Goal: Task Accomplishment & Management: Manage account settings

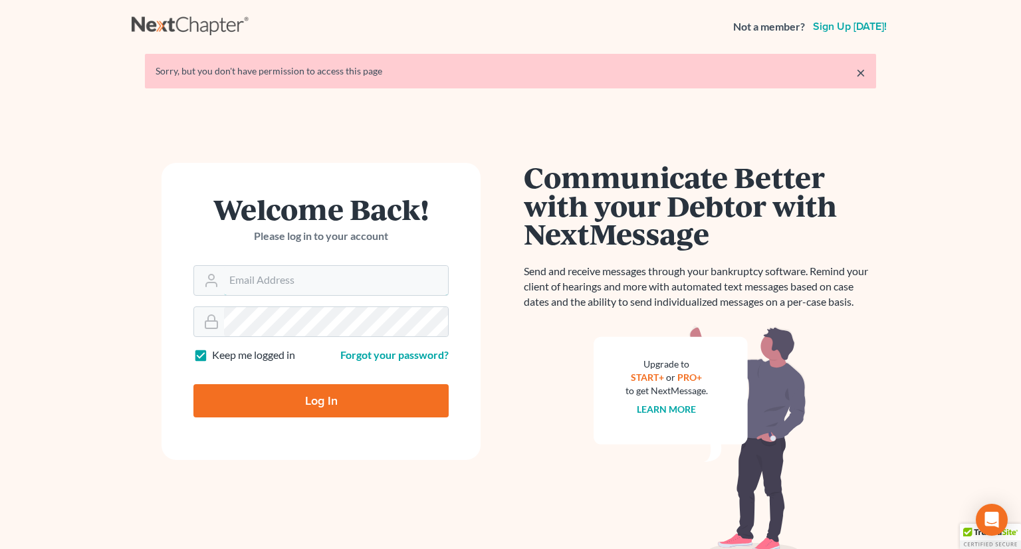
type input "[PERSON_NAME][EMAIL_ADDRESS][DOMAIN_NAME]"
click at [320, 411] on input "Log In" at bounding box center [320, 400] width 255 height 33
type input "Thinking..."
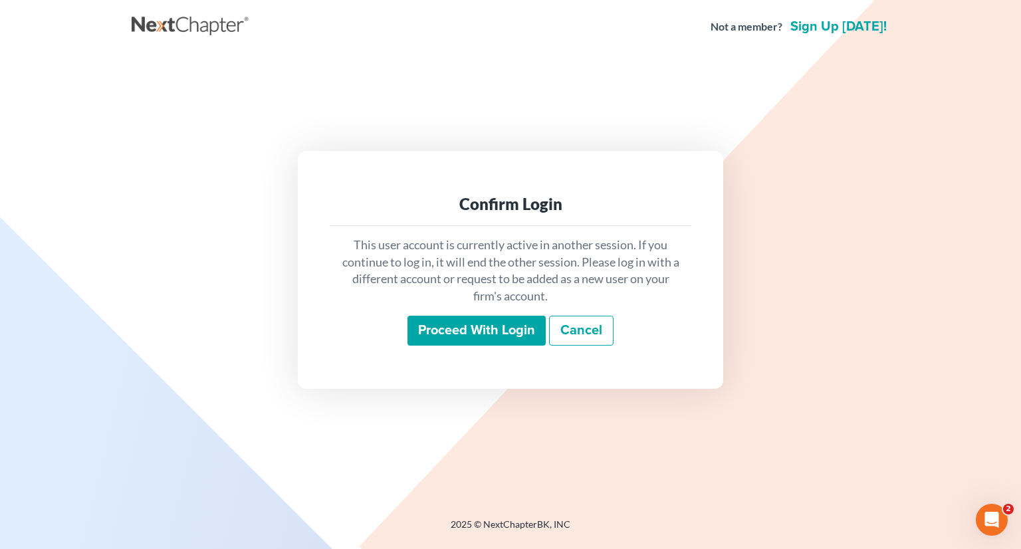
click at [473, 344] on input "Proceed with login" at bounding box center [476, 331] width 138 height 31
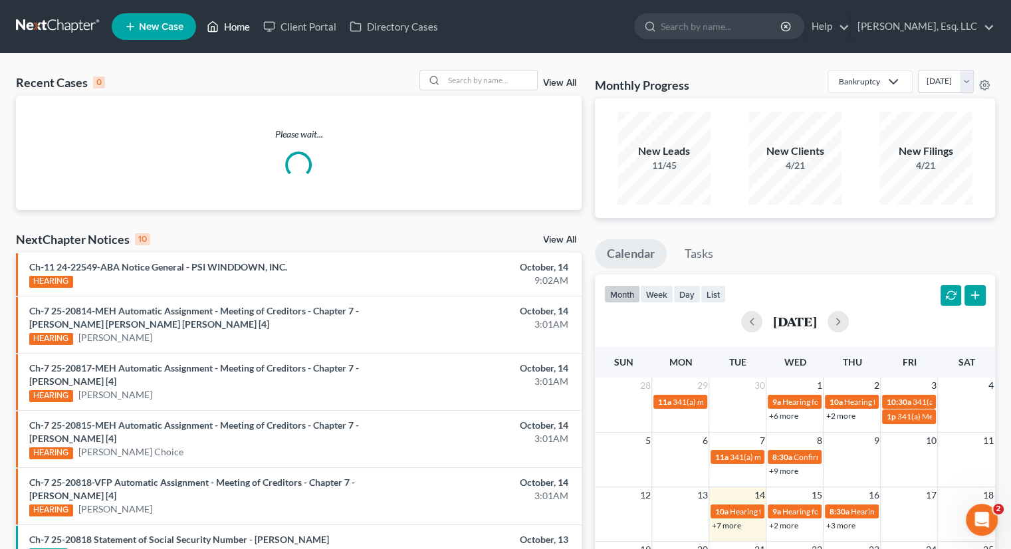
click at [243, 25] on link "Home" at bounding box center [228, 27] width 56 height 24
click at [452, 80] on input "search" at bounding box center [490, 79] width 93 height 19
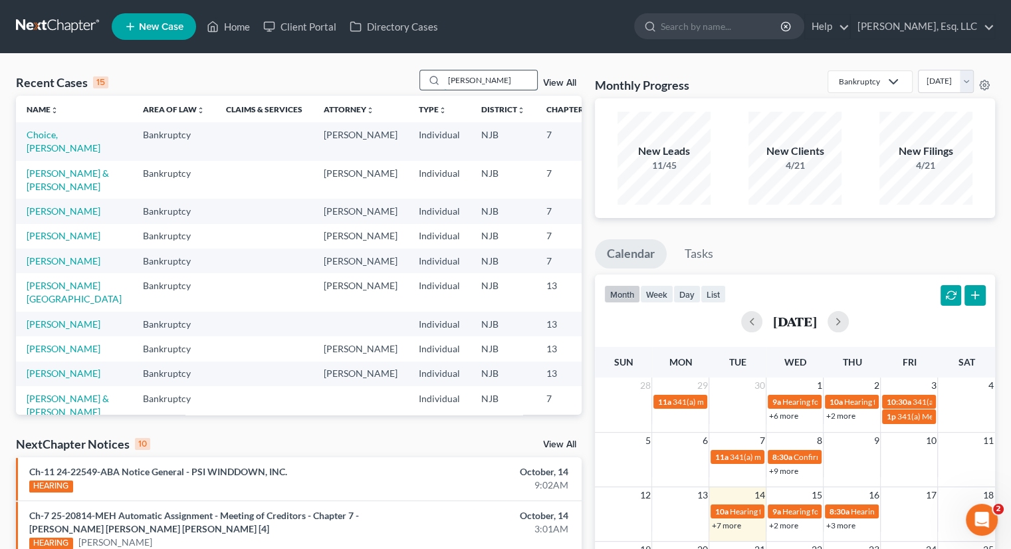
type input "[PERSON_NAME]"
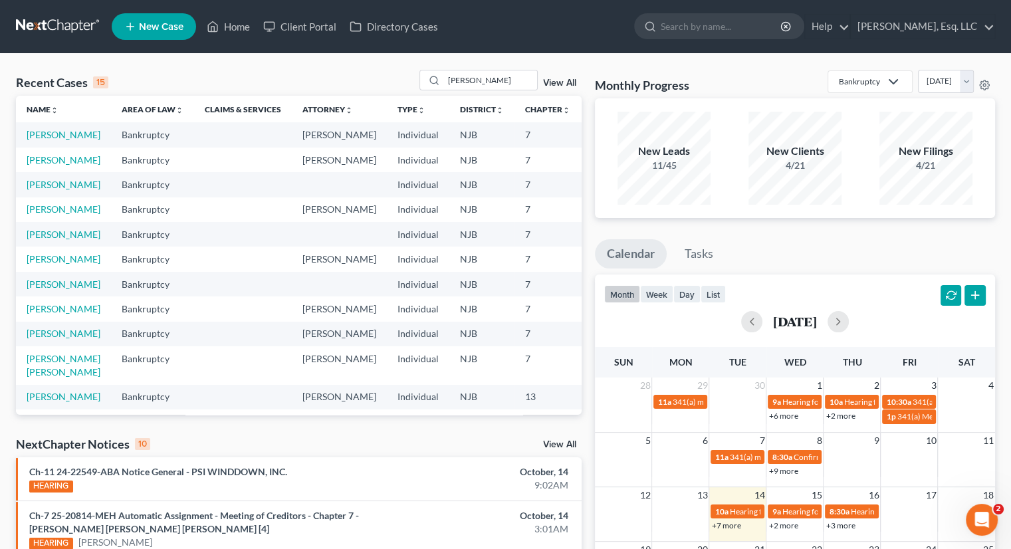
click at [43, 141] on td "[PERSON_NAME]" at bounding box center [63, 134] width 95 height 25
click at [37, 140] on link "[PERSON_NAME]" at bounding box center [64, 134] width 74 height 11
select select "3"
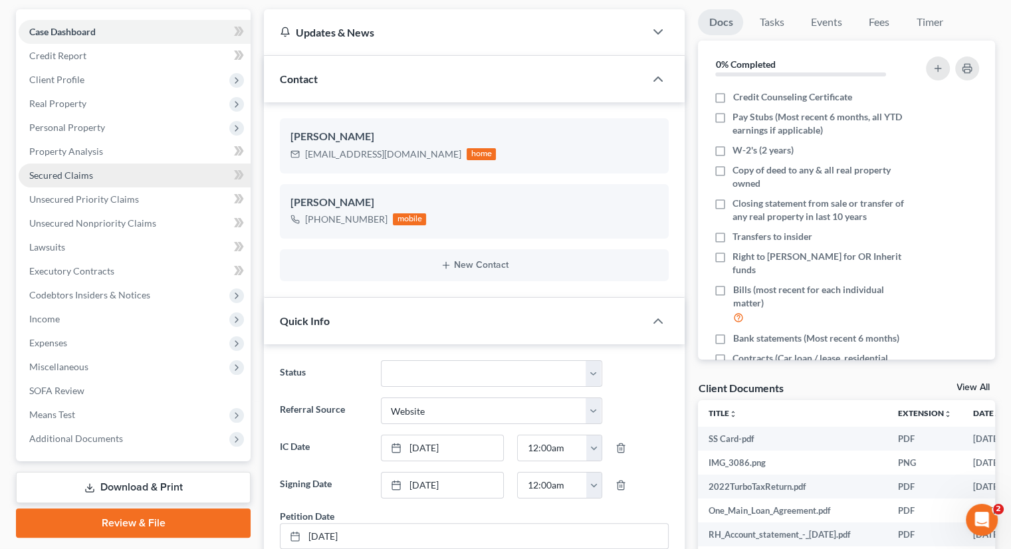
scroll to position [332, 0]
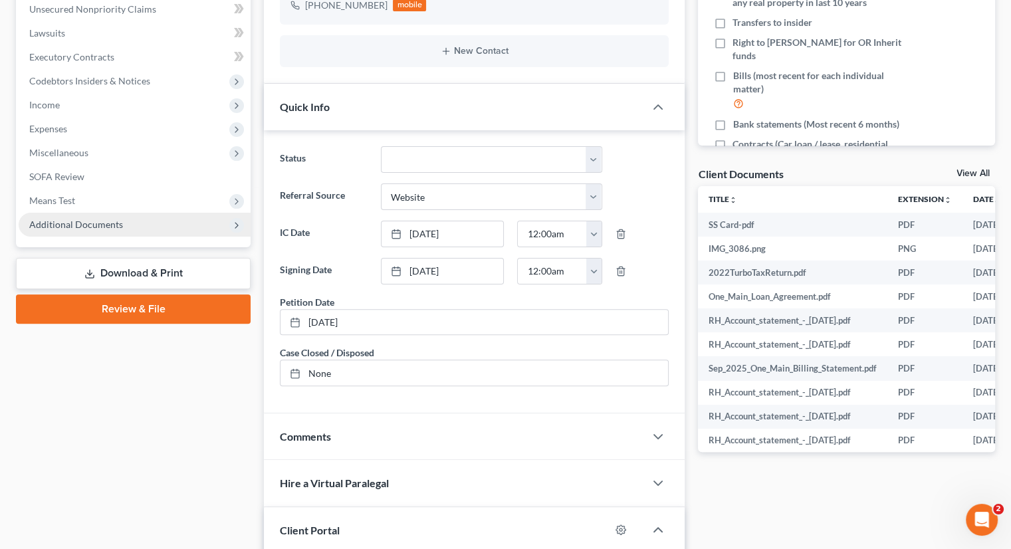
click at [138, 221] on span "Additional Documents" at bounding box center [135, 225] width 232 height 24
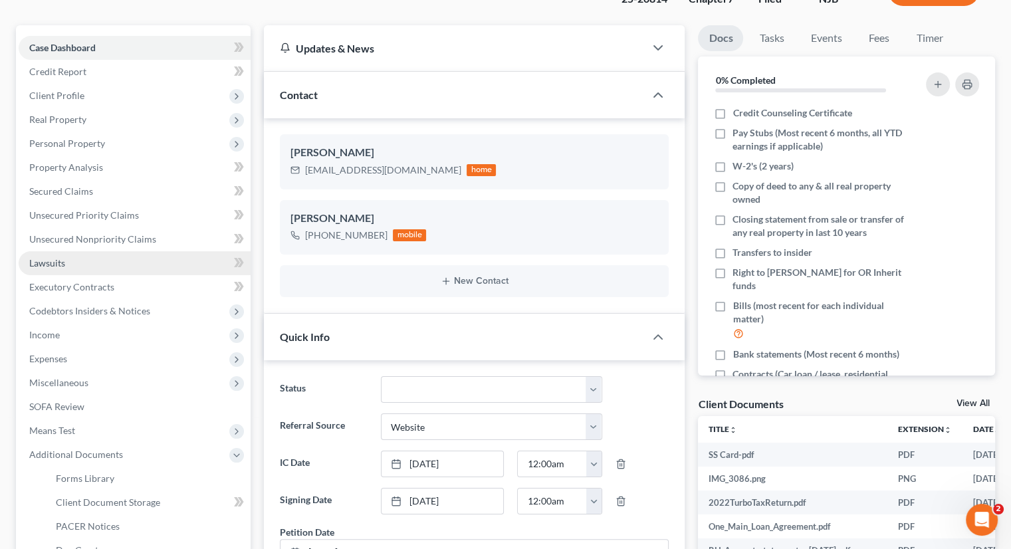
scroll to position [0, 0]
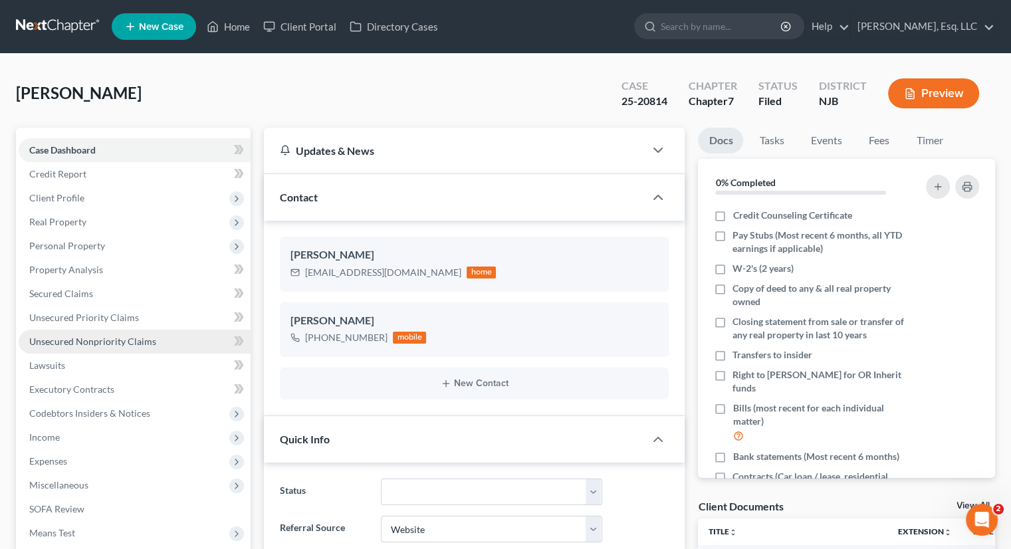
click at [147, 340] on span "Unsecured Nonpriority Claims" at bounding box center [92, 341] width 127 height 11
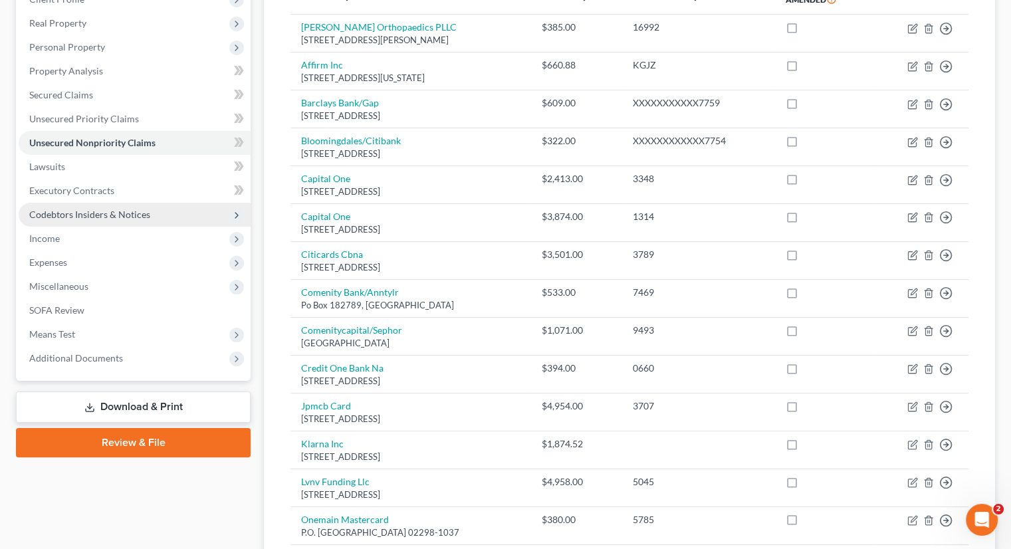
scroll to position [199, 0]
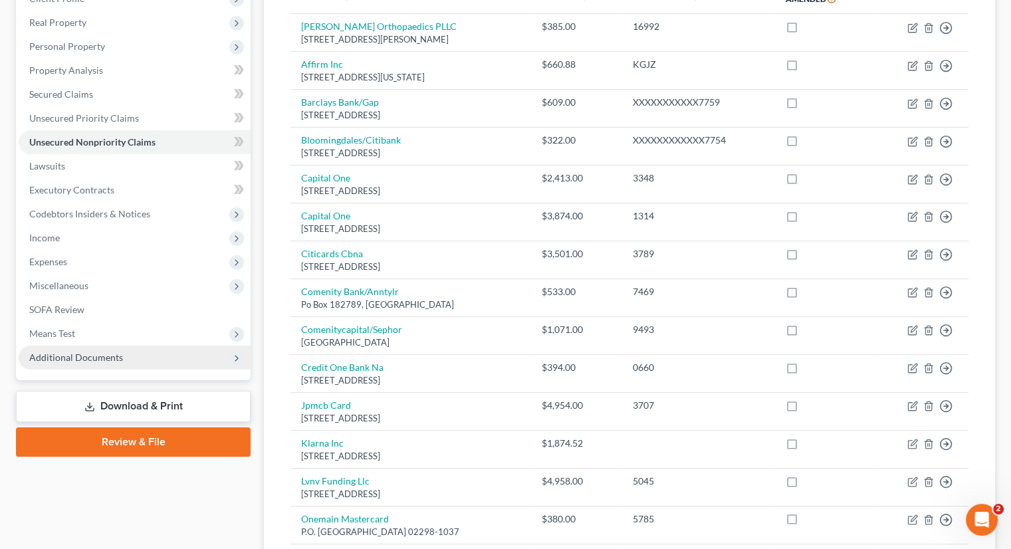
click at [96, 352] on span "Additional Documents" at bounding box center [76, 357] width 94 height 11
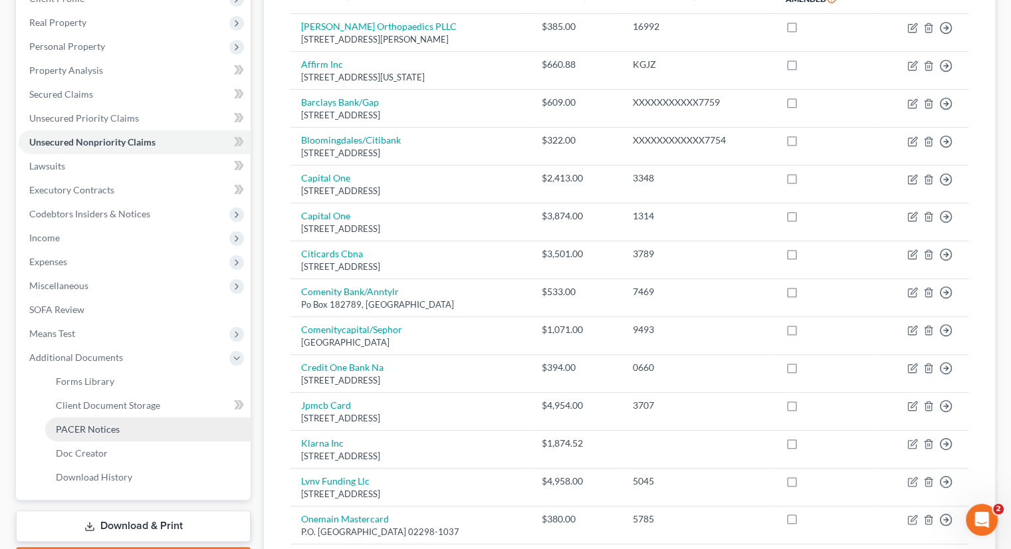
drag, startPoint x: 102, startPoint y: 427, endPoint x: 118, endPoint y: 429, distance: 16.0
click at [102, 429] on span "PACER Notices" at bounding box center [88, 428] width 64 height 11
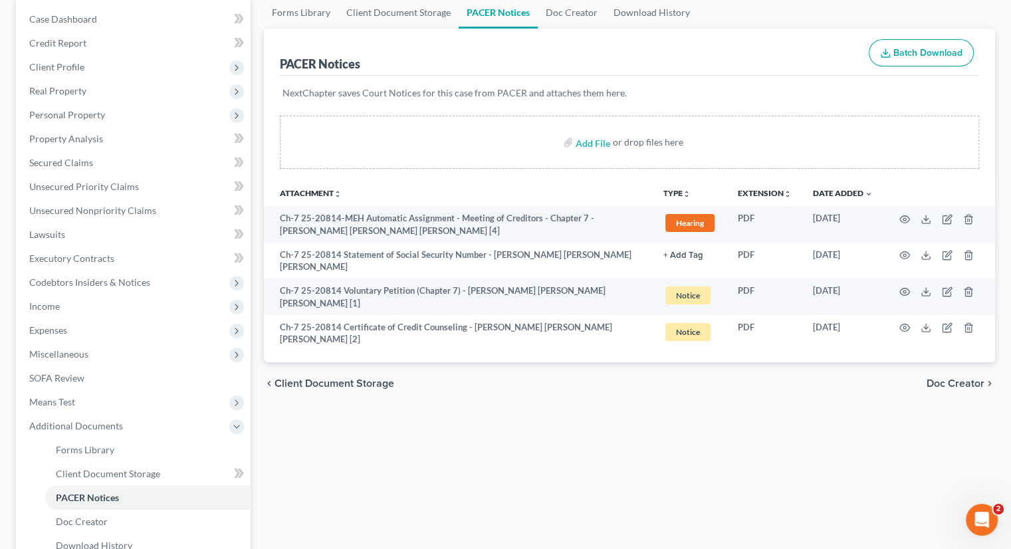
scroll to position [133, 0]
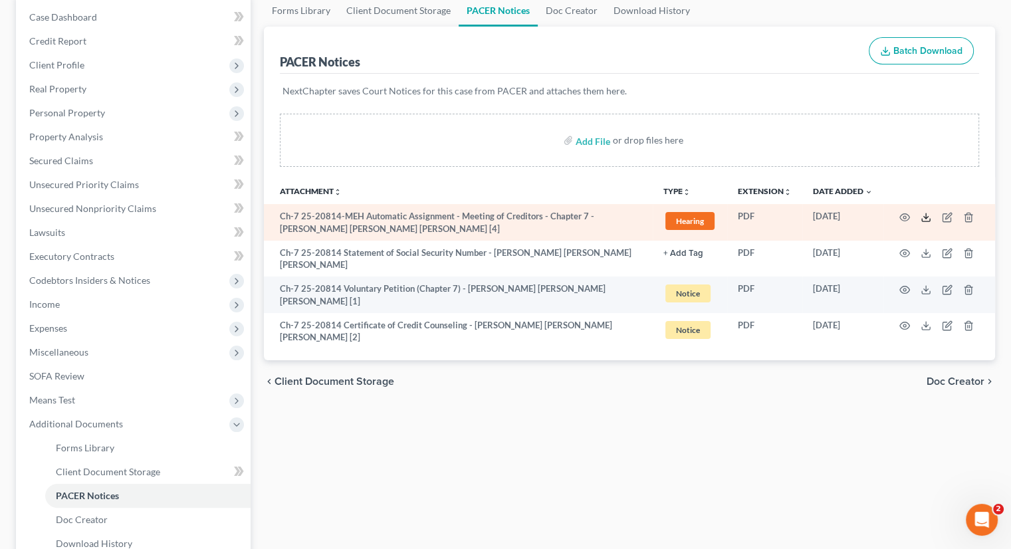
click at [924, 216] on polyline at bounding box center [926, 217] width 5 height 2
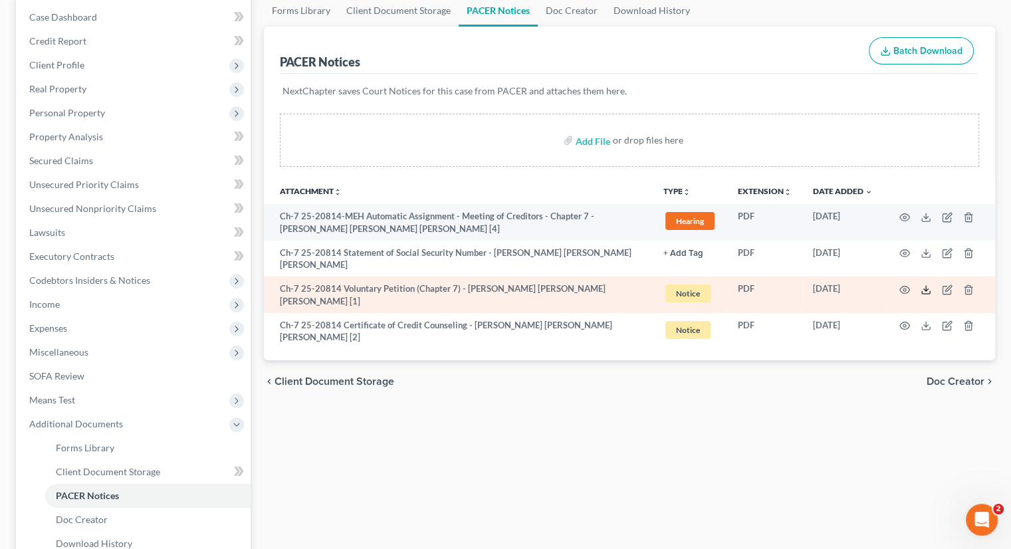
click at [926, 286] on line at bounding box center [926, 288] width 0 height 5
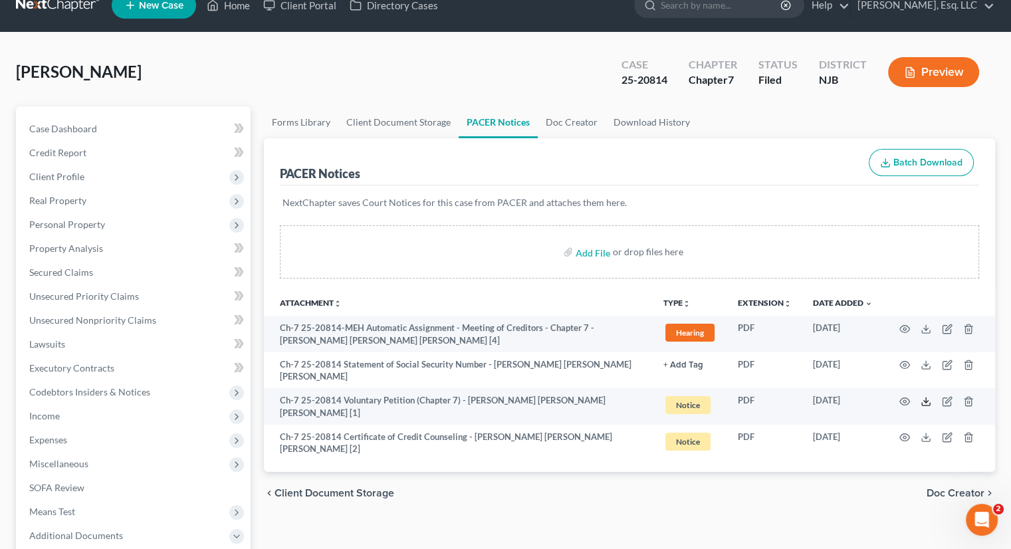
scroll to position [0, 0]
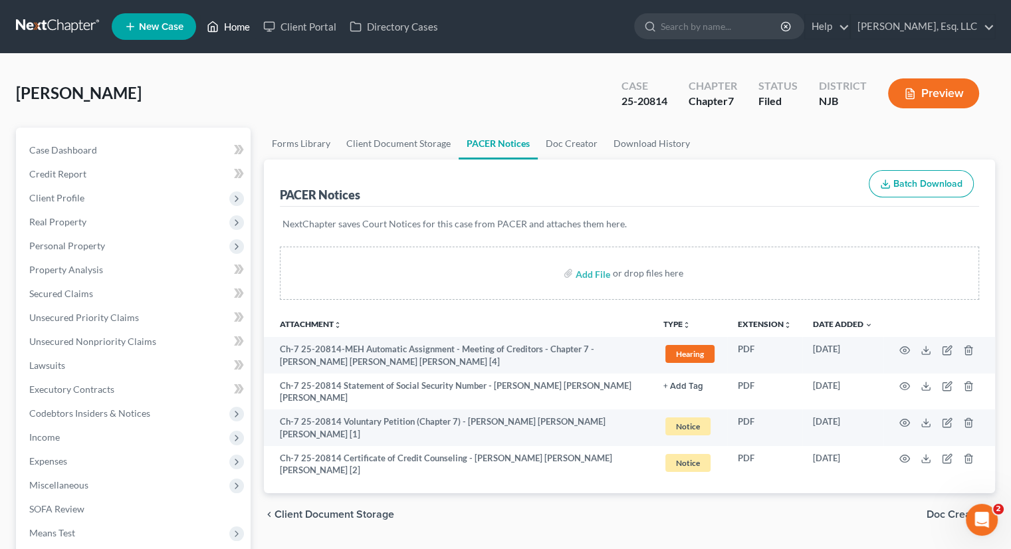
click at [242, 29] on link "Home" at bounding box center [228, 27] width 56 height 24
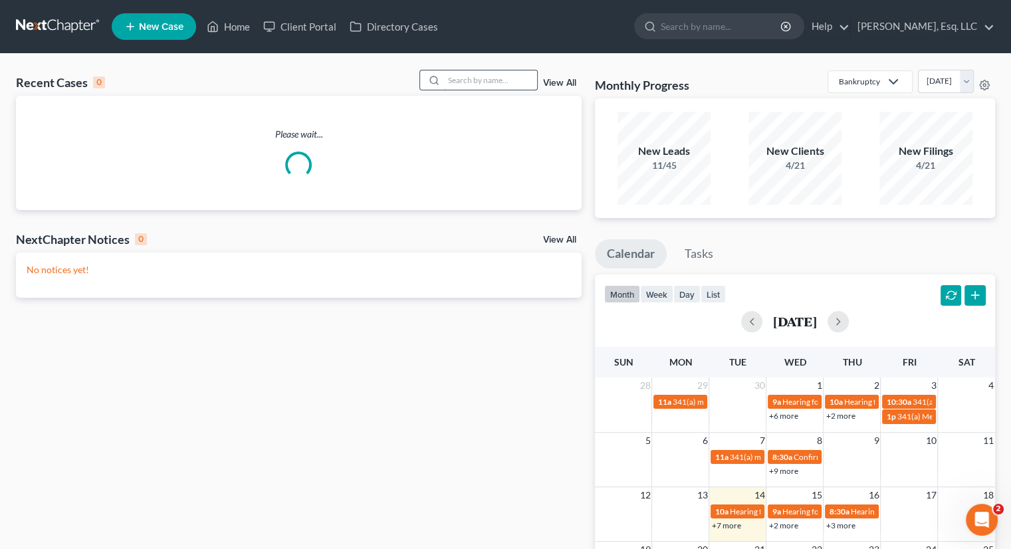
click at [449, 82] on input "search" at bounding box center [490, 79] width 93 height 19
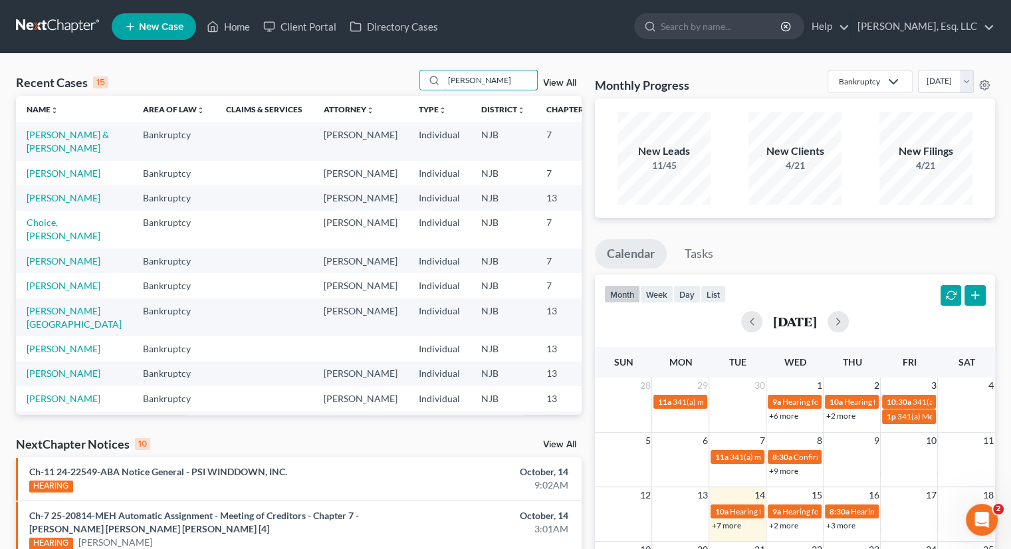
type input "[PERSON_NAME]"
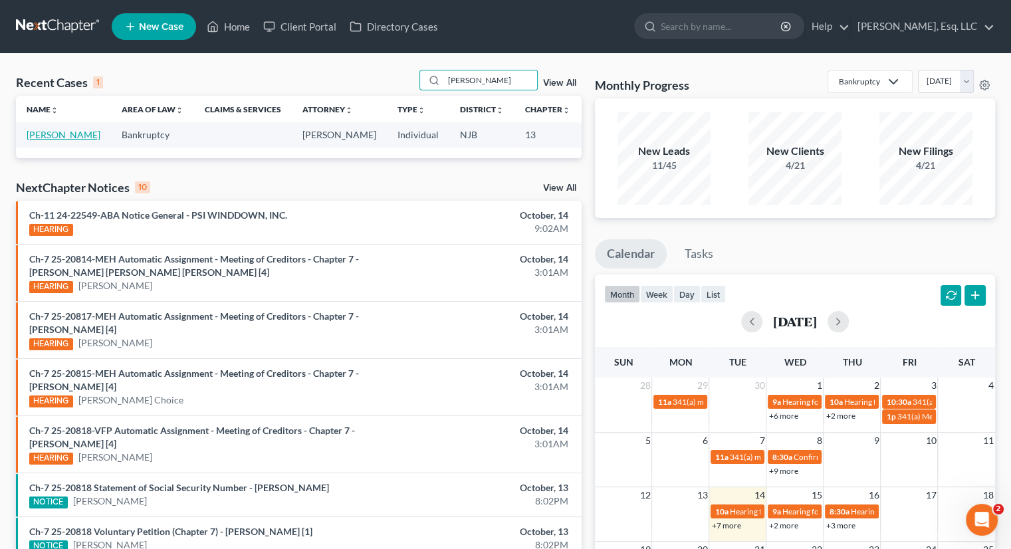
click at [31, 142] on td "[PERSON_NAME]" at bounding box center [63, 134] width 95 height 25
click at [45, 142] on td "[PERSON_NAME]" at bounding box center [63, 134] width 95 height 25
click at [37, 136] on link "[PERSON_NAME]" at bounding box center [64, 134] width 74 height 11
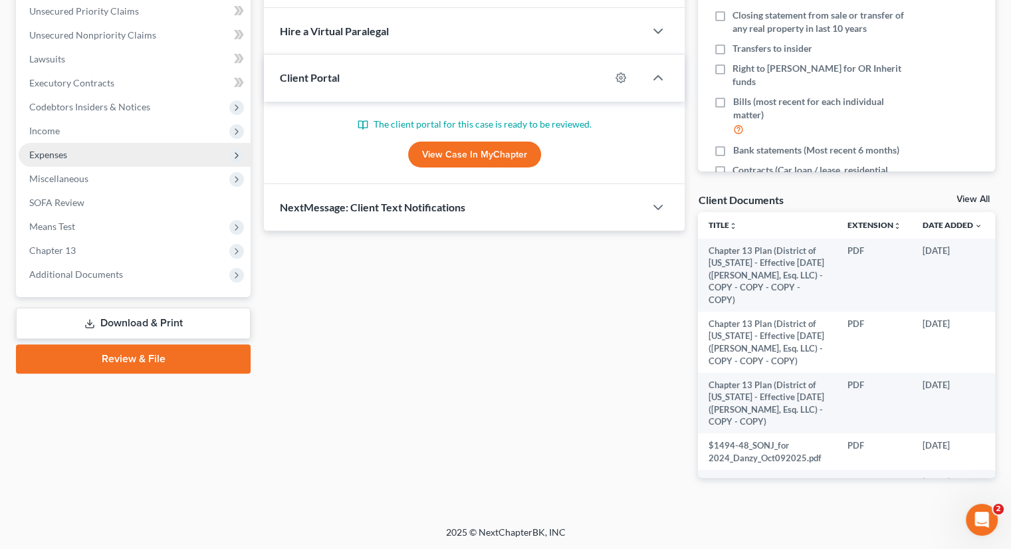
scroll to position [107, 0]
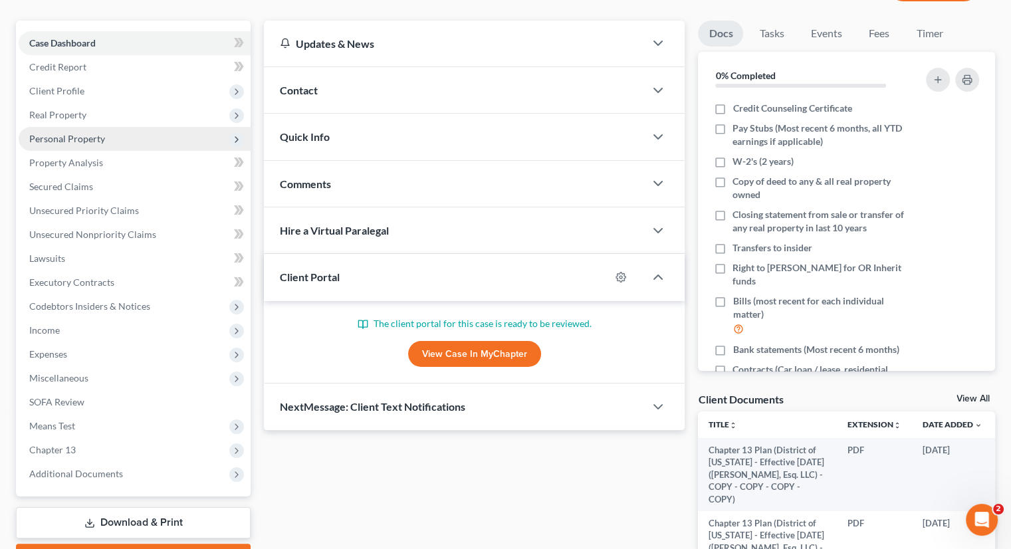
click at [85, 134] on span "Personal Property" at bounding box center [67, 138] width 76 height 11
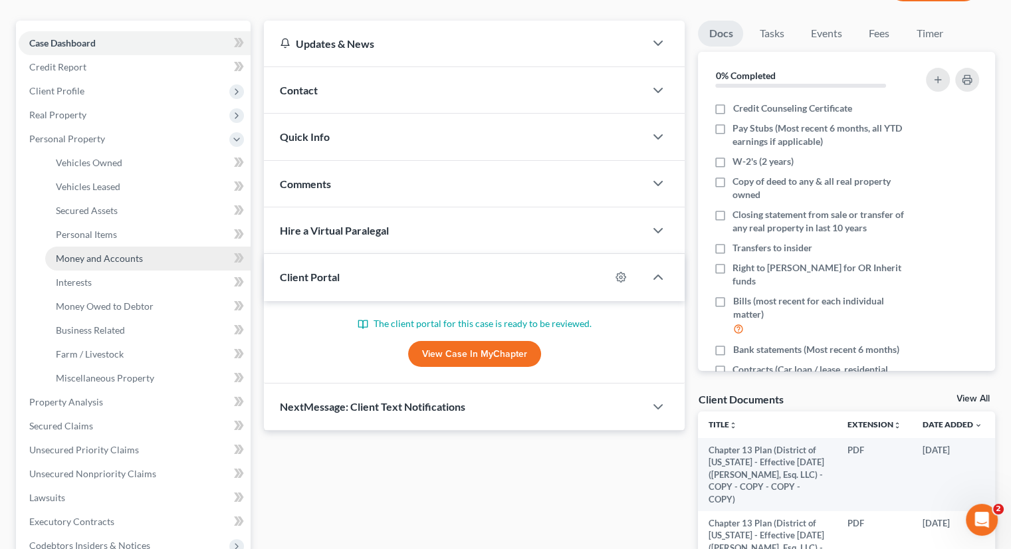
click at [114, 250] on link "Money and Accounts" at bounding box center [147, 259] width 205 height 24
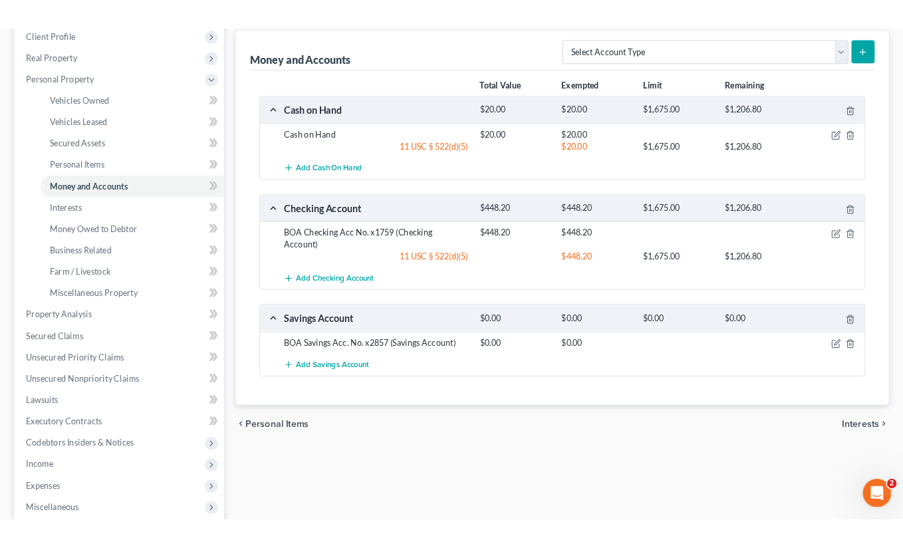
scroll to position [199, 0]
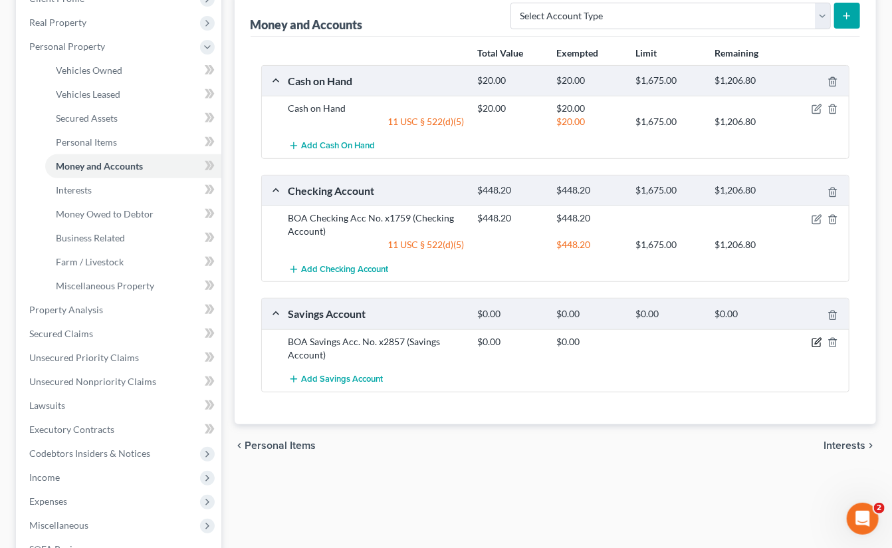
click at [816, 340] on icon "button" at bounding box center [818, 341] width 6 height 6
select select "9"
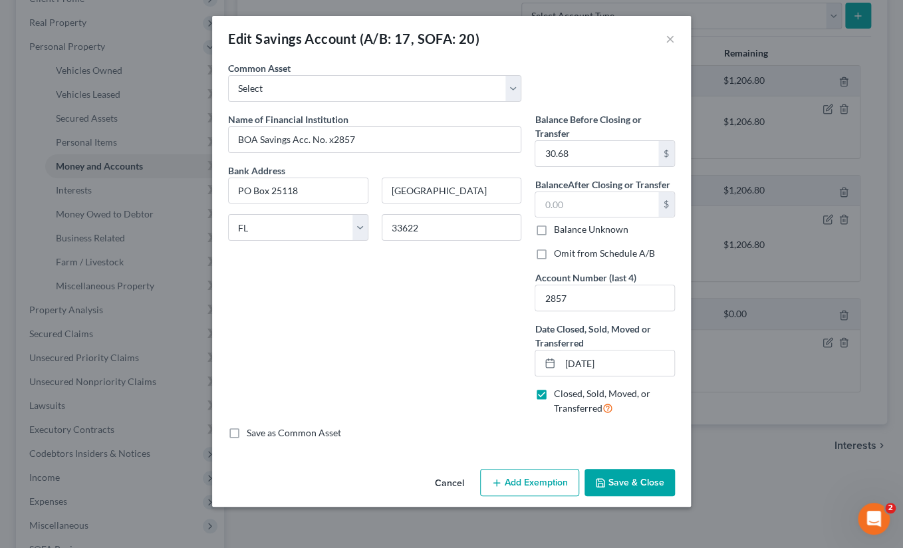
click at [553, 391] on label "Closed, Sold, Moved, or Transferred" at bounding box center [614, 401] width 122 height 29
click at [558, 391] on input "Closed, Sold, Moved, or Transferred" at bounding box center [562, 391] width 9 height 9
checkbox input "false"
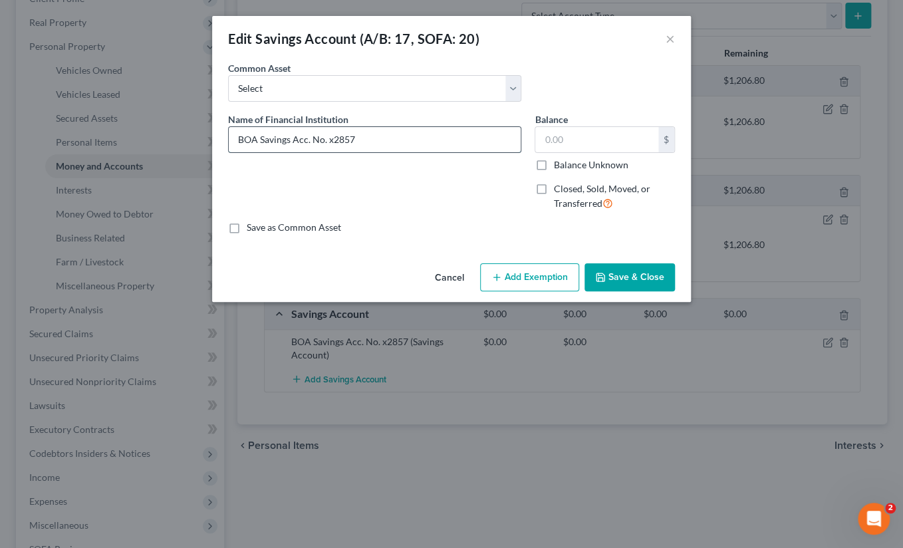
click at [378, 138] on input "BOA Savings Acc. No. x2857" at bounding box center [375, 139] width 292 height 25
type input "BOA Savings Acc. No. x2857 (with Daughter)"
click at [571, 144] on input "text" at bounding box center [596, 139] width 123 height 25
type input "10."
click at [622, 278] on button "Save & Close" at bounding box center [629, 277] width 90 height 28
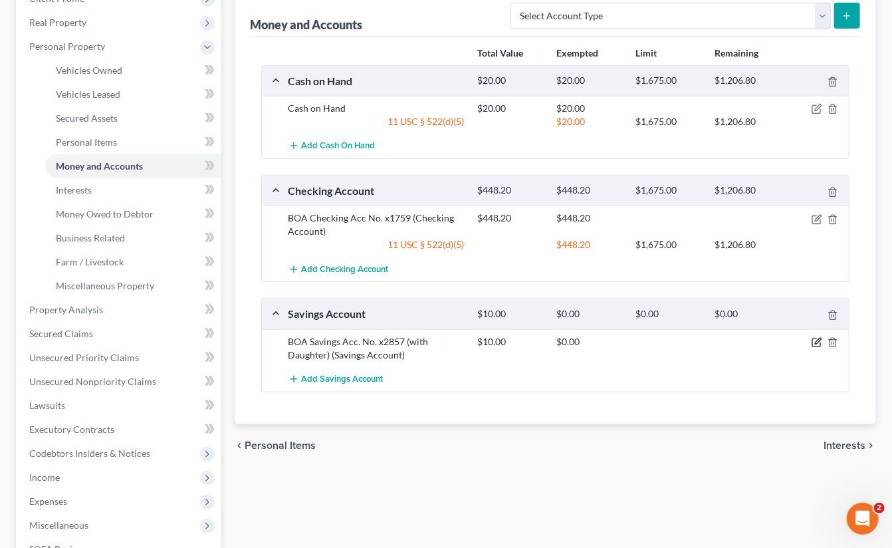
click at [815, 339] on icon "button" at bounding box center [816, 343] width 8 height 8
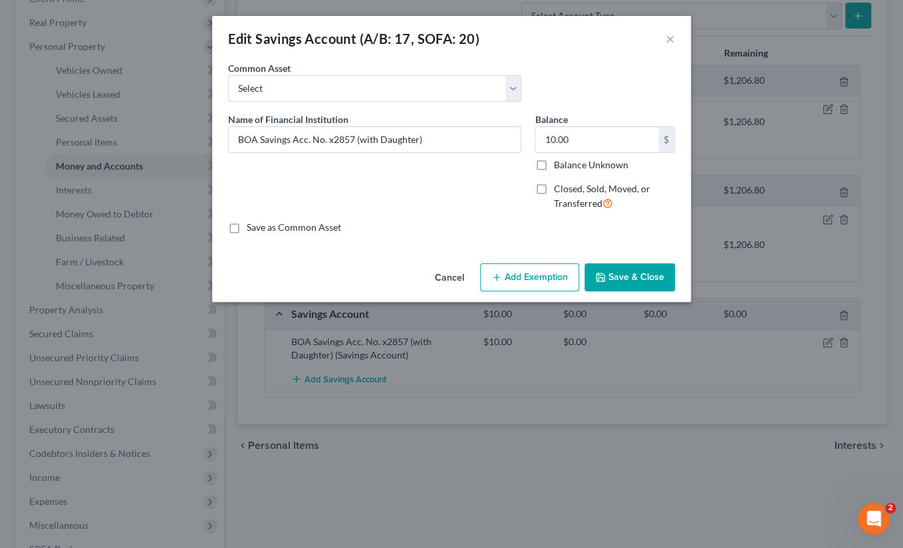
click at [543, 278] on button "Add Exemption" at bounding box center [529, 277] width 99 height 28
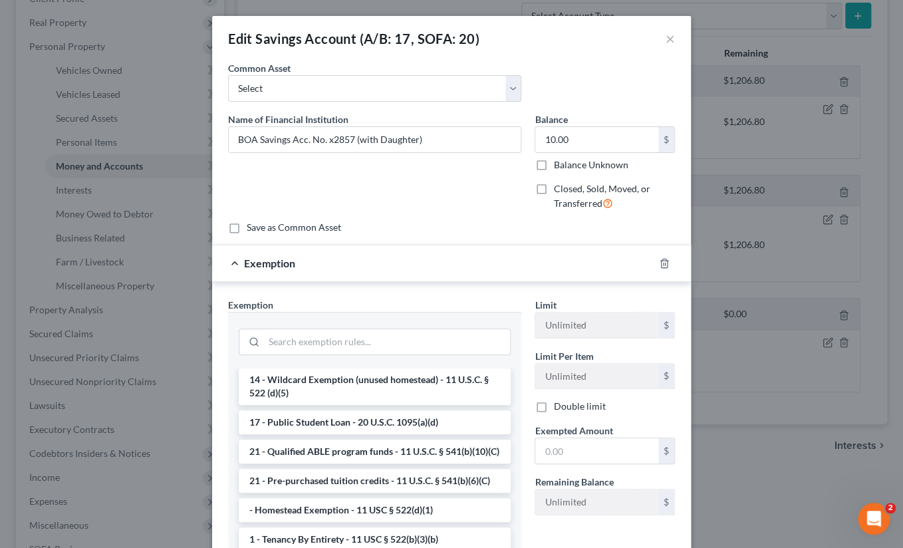
scroll to position [0, 0]
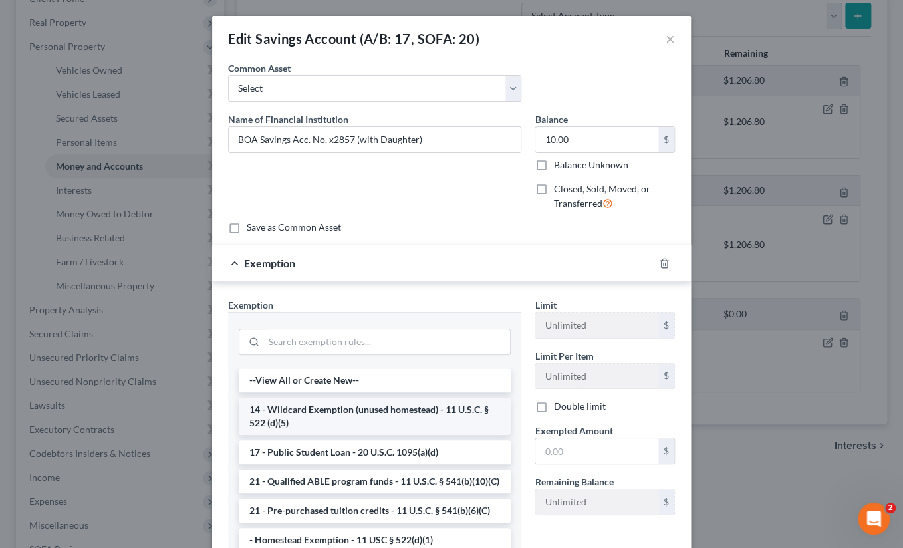
click at [423, 415] on li "14 - Wildcard Exemption (unused homestead) - 11 U.S.C. § 522 (d)(5)" at bounding box center [375, 415] width 272 height 37
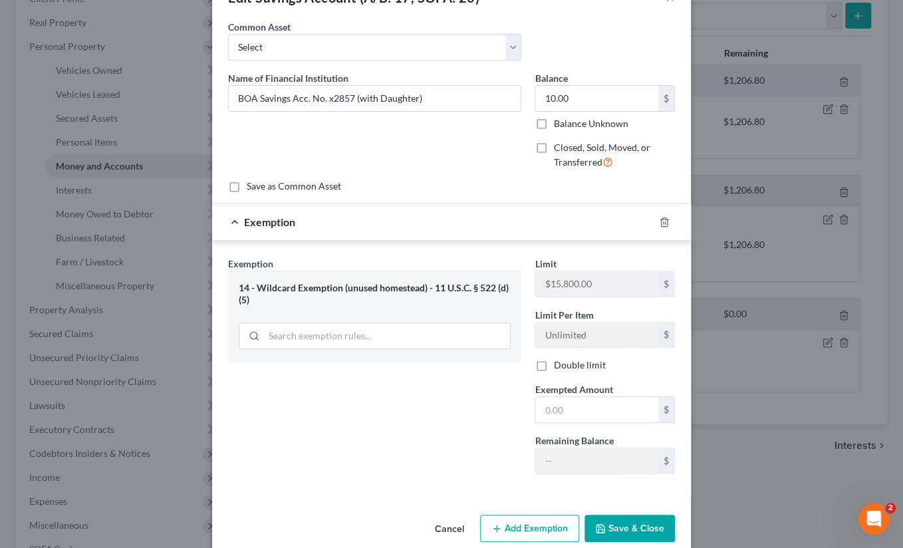
scroll to position [60, 0]
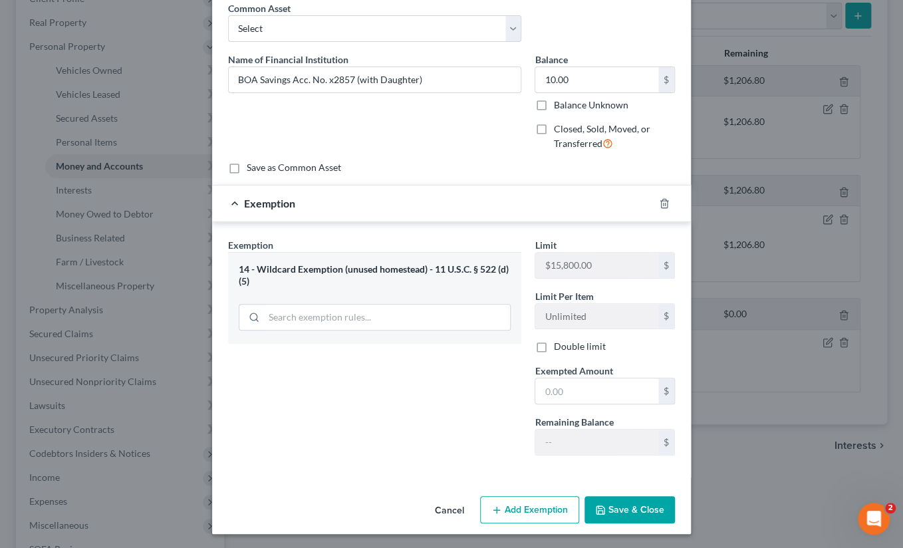
click at [608, 503] on button "Save & Close" at bounding box center [629, 510] width 90 height 28
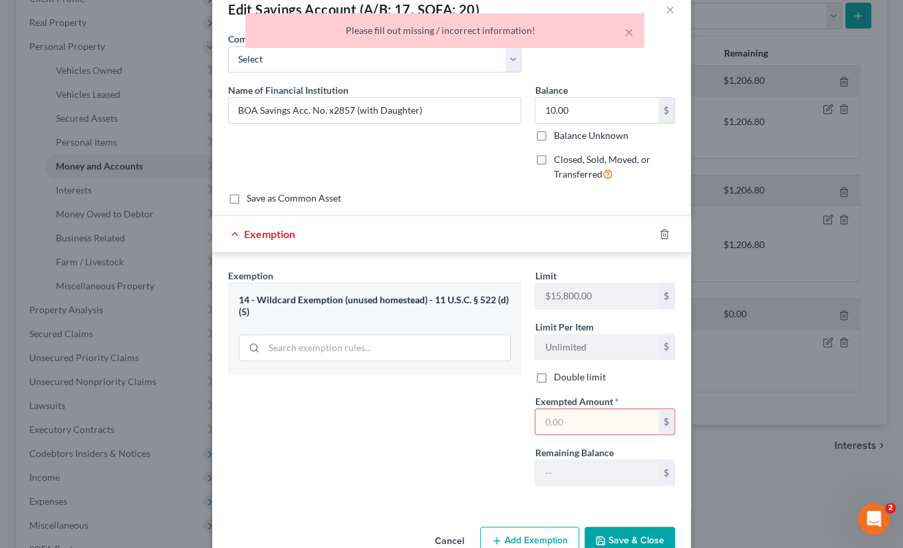
scroll to position [0, 0]
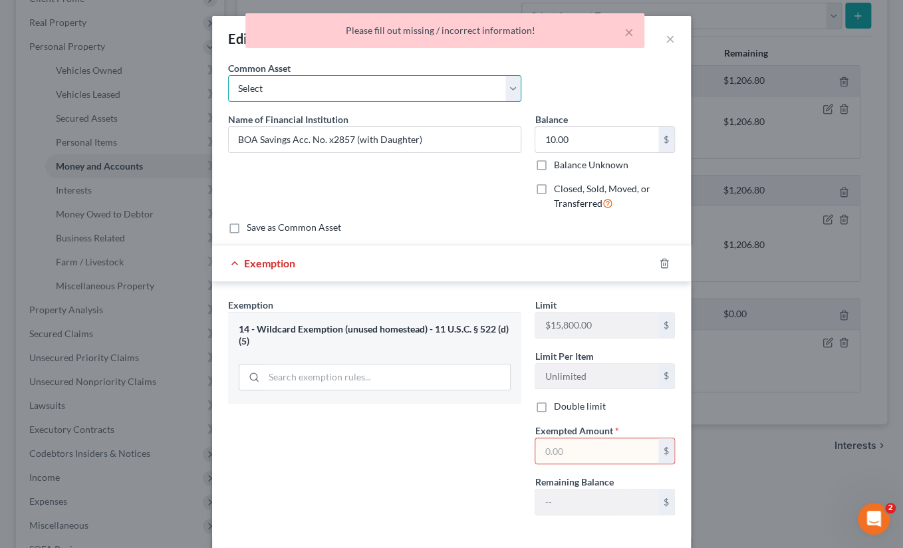
click at [508, 92] on select "Select TD Bank" at bounding box center [374, 88] width 293 height 27
select select "0"
click at [228, 75] on select "Select TD Bank" at bounding box center [374, 88] width 293 height 27
type input "TD Bank"
type input "1,500.00"
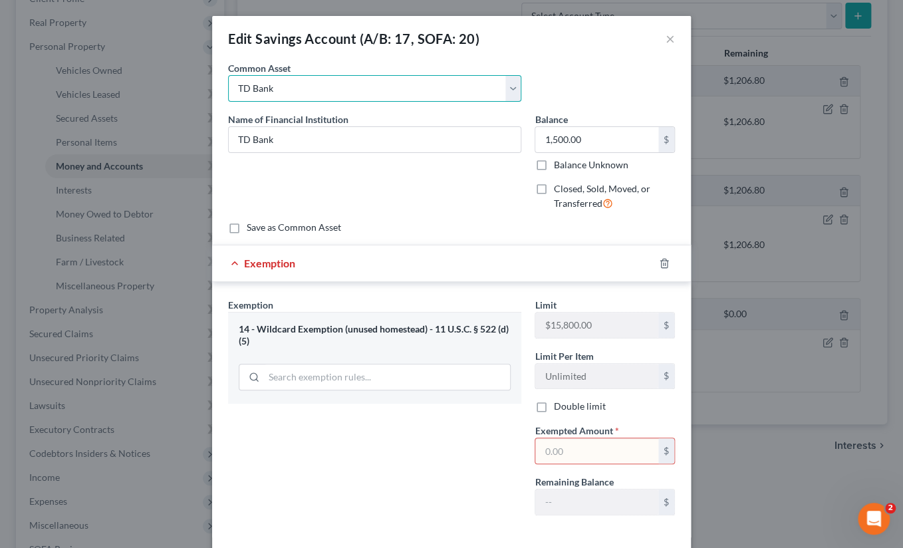
click at [498, 84] on select "Select TD Bank" at bounding box center [374, 88] width 293 height 27
click at [352, 93] on select "Select TD Bank" at bounding box center [374, 88] width 293 height 27
drag, startPoint x: 326, startPoint y: 88, endPoint x: 215, endPoint y: 82, distance: 111.8
click at [248, 85] on select "Select TD Bank" at bounding box center [374, 88] width 293 height 27
click at [228, 75] on select "Select TD Bank" at bounding box center [374, 88] width 293 height 27
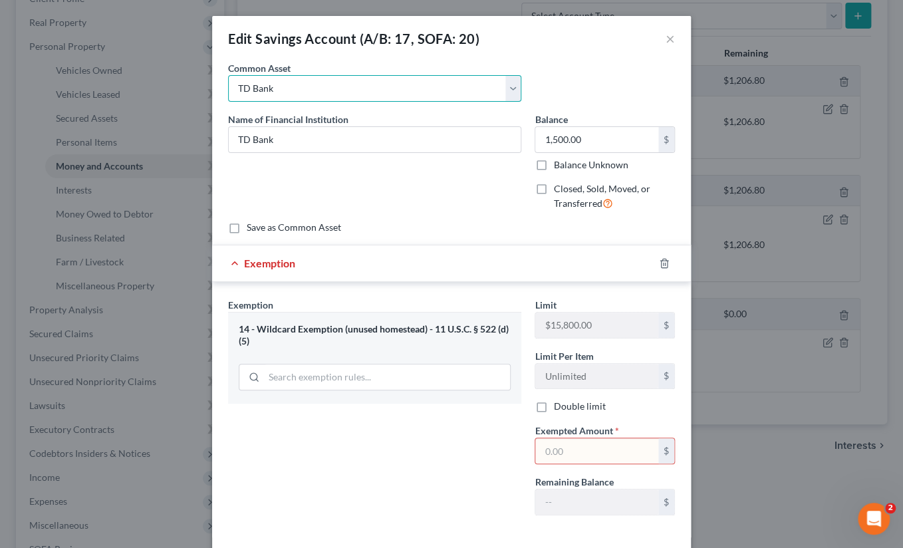
drag, startPoint x: 276, startPoint y: 84, endPoint x: 258, endPoint y: 84, distance: 17.9
click at [258, 84] on select "Select TD Bank" at bounding box center [374, 88] width 293 height 27
drag, startPoint x: 444, startPoint y: 82, endPoint x: 471, endPoint y: 80, distance: 26.7
click at [471, 80] on select "Select TD Bank" at bounding box center [374, 88] width 293 height 27
click at [503, 88] on select "Select TD Bank" at bounding box center [374, 88] width 293 height 27
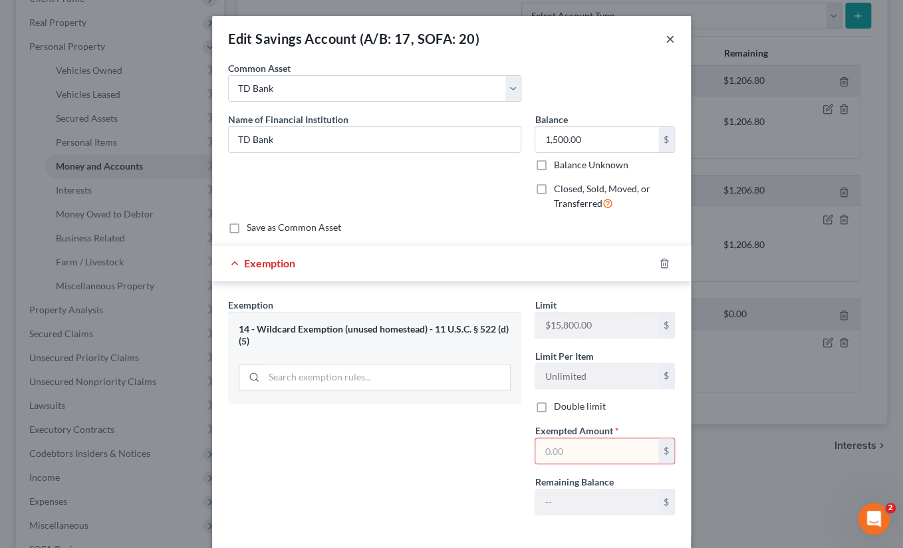
click at [665, 37] on button "×" at bounding box center [669, 39] width 9 height 16
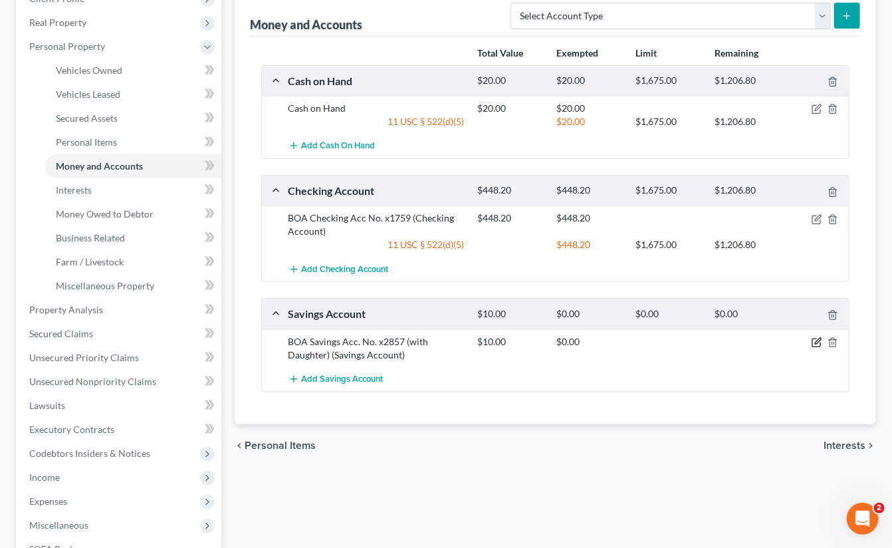
click at [817, 337] on icon "button" at bounding box center [817, 342] width 11 height 11
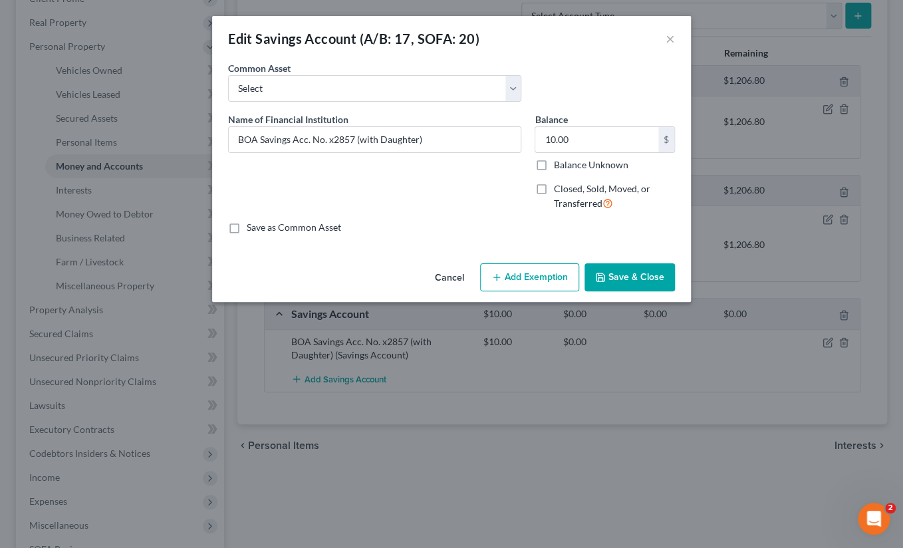
click at [534, 276] on button "Add Exemption" at bounding box center [529, 277] width 99 height 28
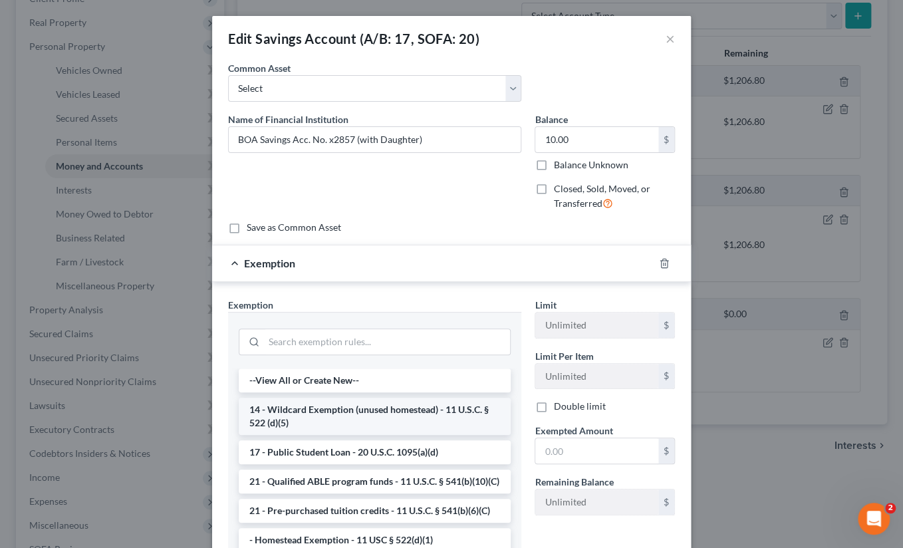
click at [411, 413] on li "14 - Wildcard Exemption (unused homestead) - 11 U.S.C. § 522 (d)(5)" at bounding box center [375, 415] width 272 height 37
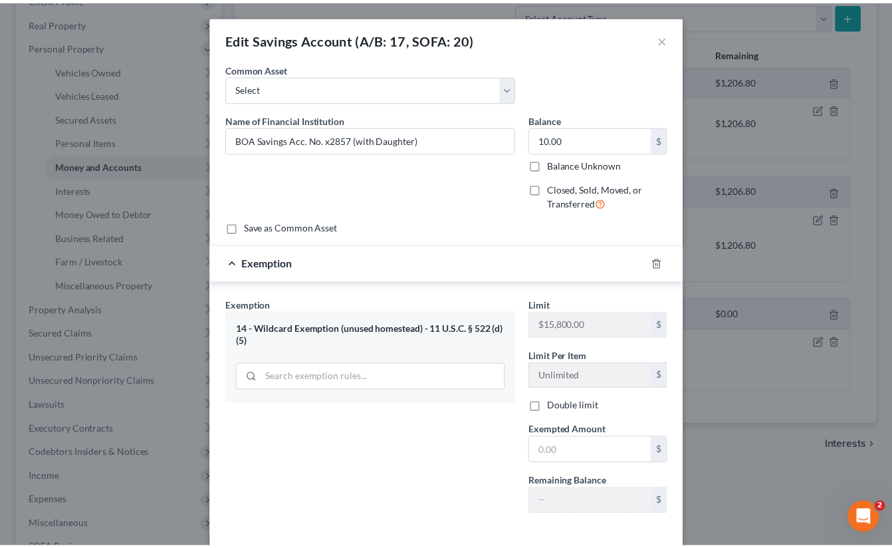
scroll to position [60, 0]
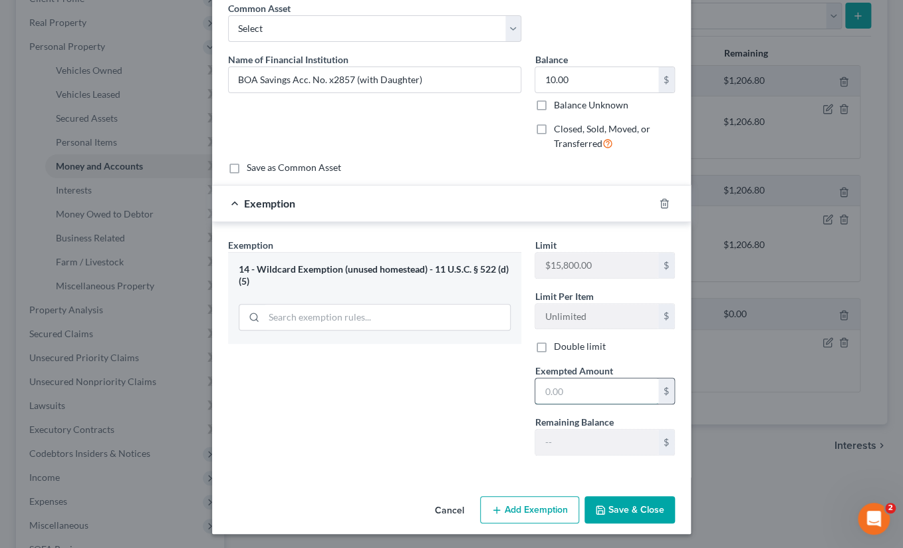
click at [538, 389] on input "text" at bounding box center [596, 390] width 123 height 25
type input "10."
click at [610, 504] on button "Save & Close" at bounding box center [629, 510] width 90 height 28
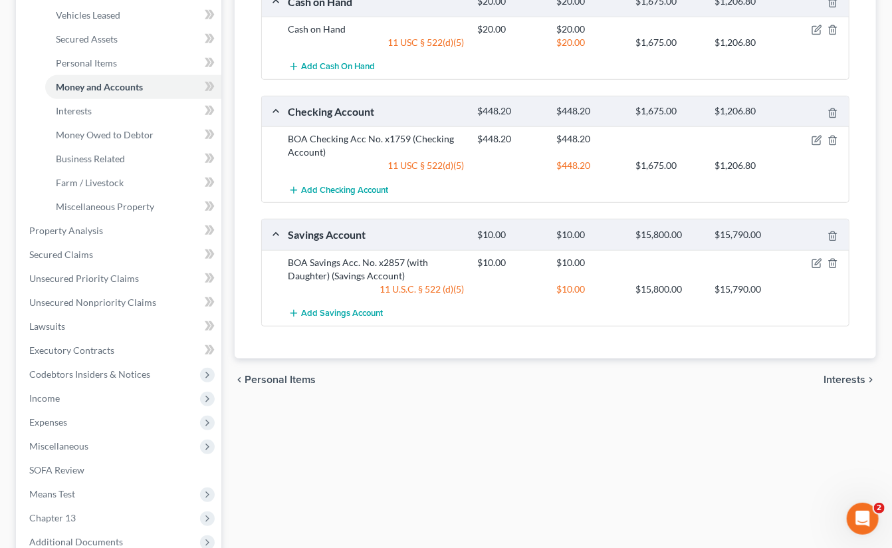
scroll to position [399, 0]
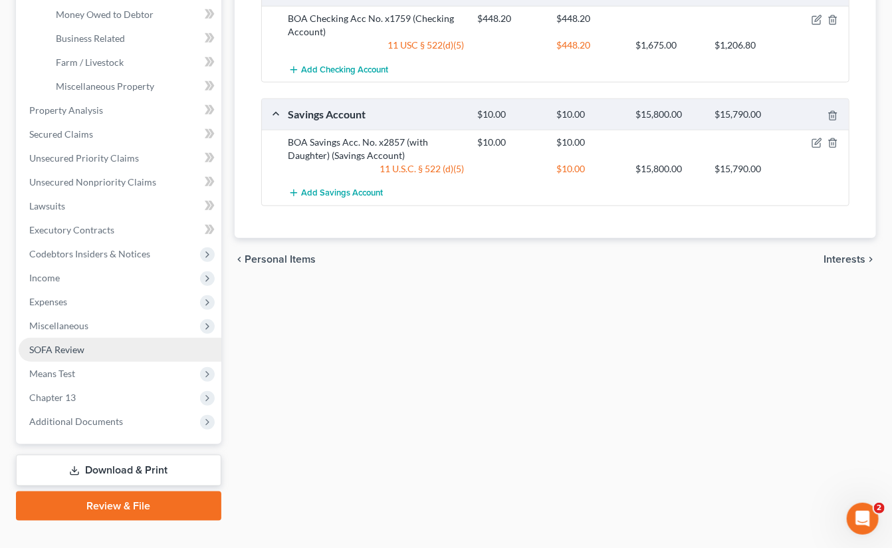
click at [80, 350] on span "SOFA Review" at bounding box center [56, 349] width 55 height 11
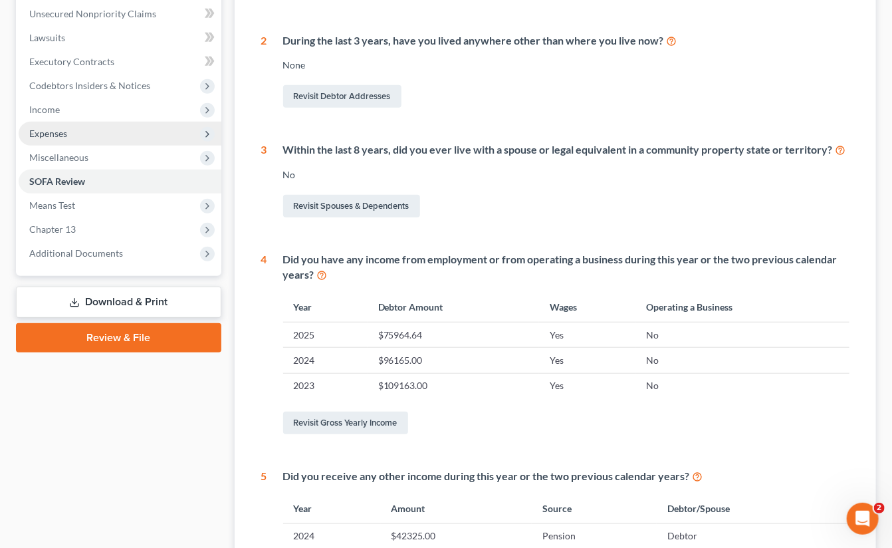
scroll to position [241, 0]
